Goal: Information Seeking & Learning: Learn about a topic

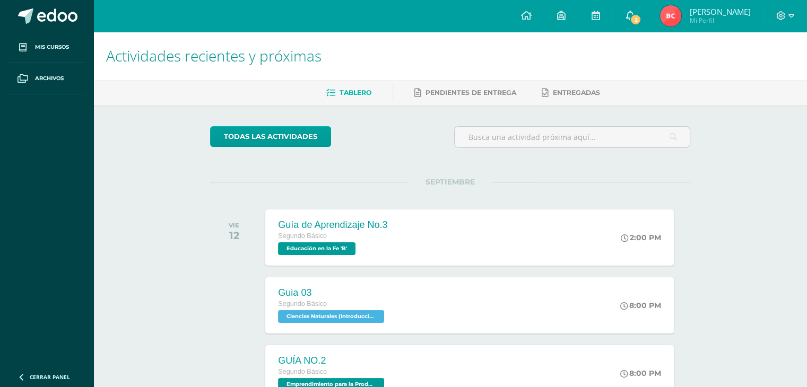
click at [635, 14] on span "2" at bounding box center [636, 20] width 12 height 12
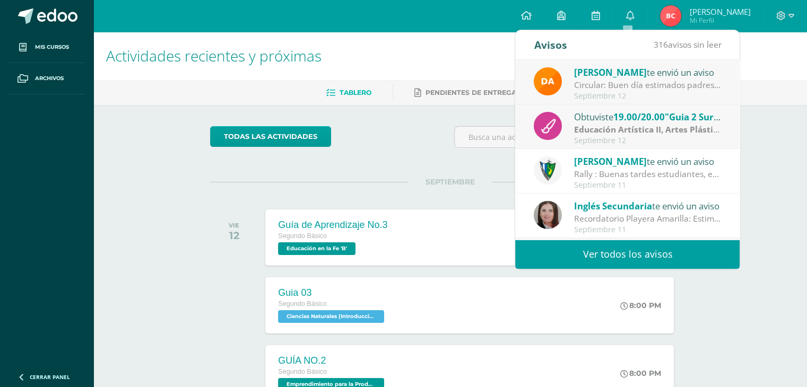
click at [612, 94] on div "Septiembre 12" at bounding box center [648, 96] width 148 height 9
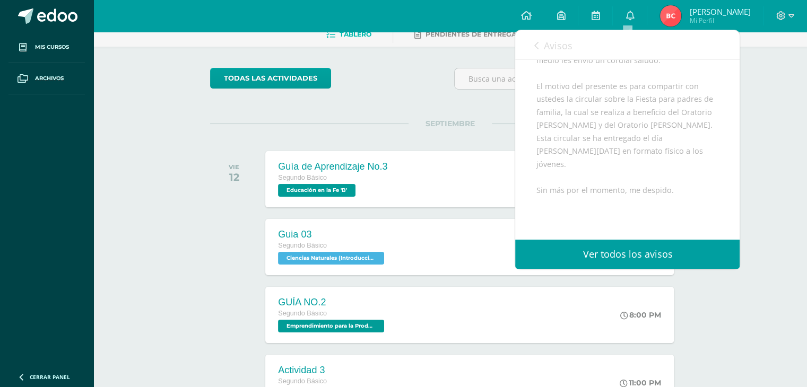
scroll to position [195, 0]
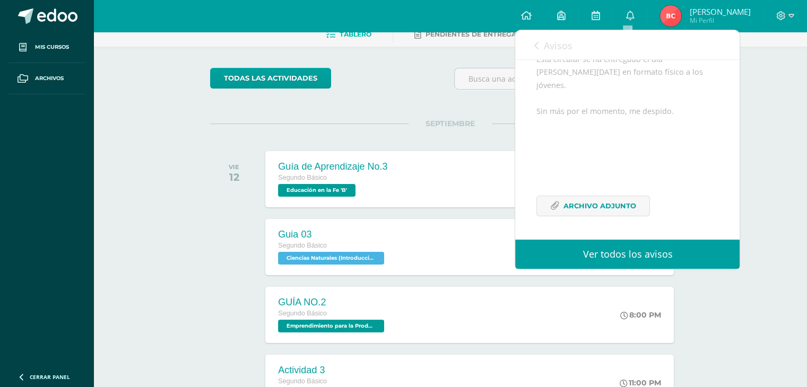
click at [554, 45] on span "Avisos" at bounding box center [557, 45] width 29 height 13
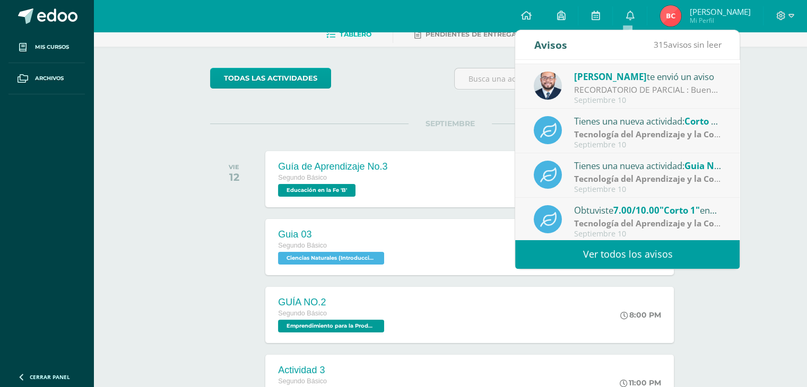
scroll to position [176, 0]
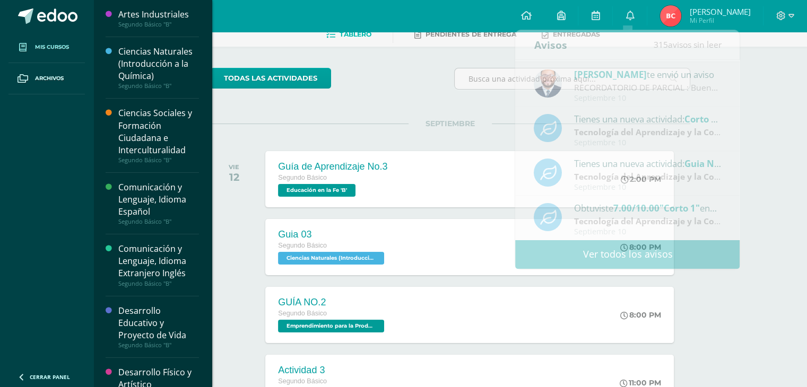
click at [58, 47] on span "Mis cursos" at bounding box center [52, 47] width 34 height 8
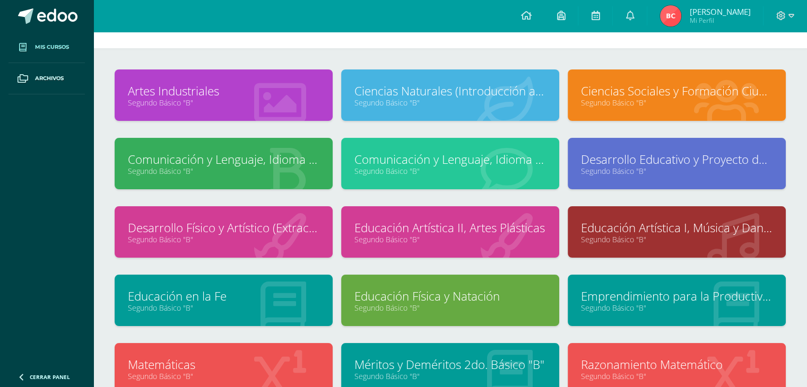
scroll to position [14, 0]
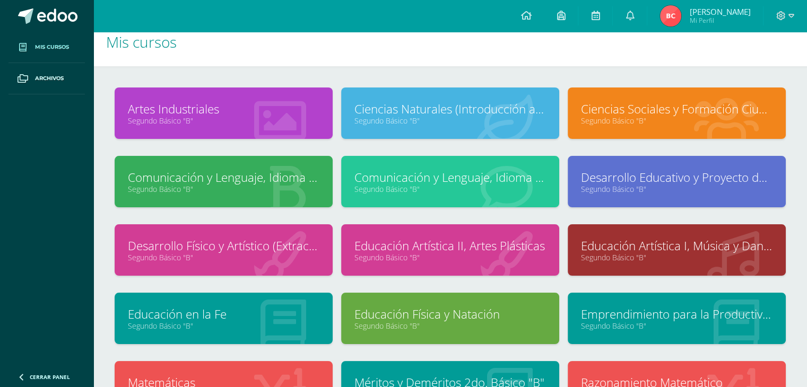
click at [618, 110] on link "Ciencias Sociales y Formación Ciudadana e Interculturalidad" at bounding box center [677, 109] width 192 height 16
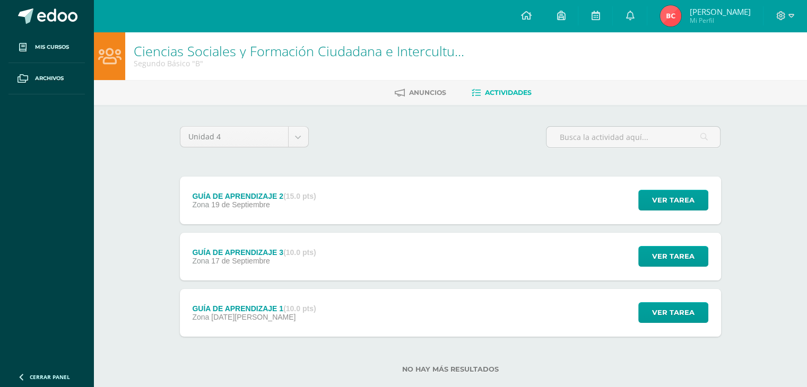
scroll to position [20, 0]
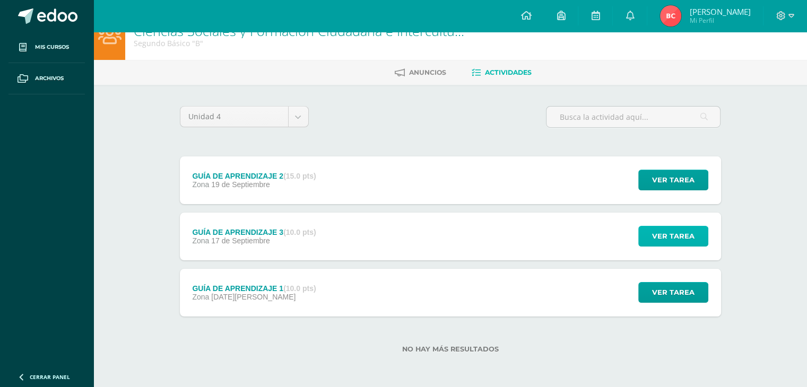
click at [665, 243] on span "Ver tarea" at bounding box center [673, 237] width 42 height 20
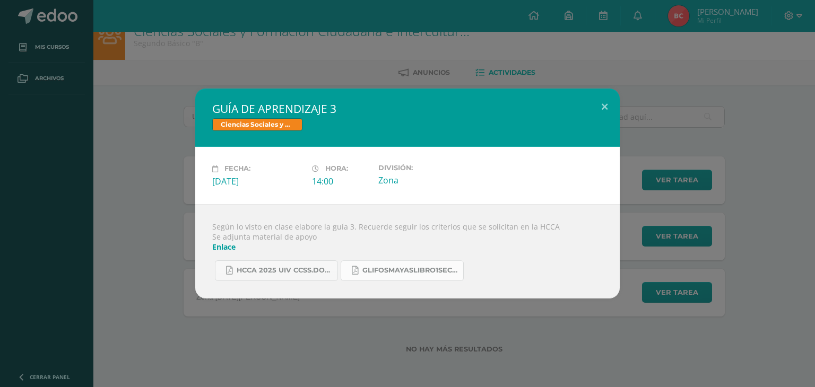
click at [363, 273] on span "GlifosMayasLibro1Sect1.pdf" at bounding box center [411, 270] width 96 height 8
click at [222, 247] on link "Enlace" at bounding box center [223, 247] width 23 height 10
click at [346, 55] on div "GUÍA DE APRENDIZAJE 3 Ciencias Sociales y Formación Ciudadana e Interculturalid…" at bounding box center [407, 193] width 815 height 387
